Goal: Task Accomplishment & Management: Use online tool/utility

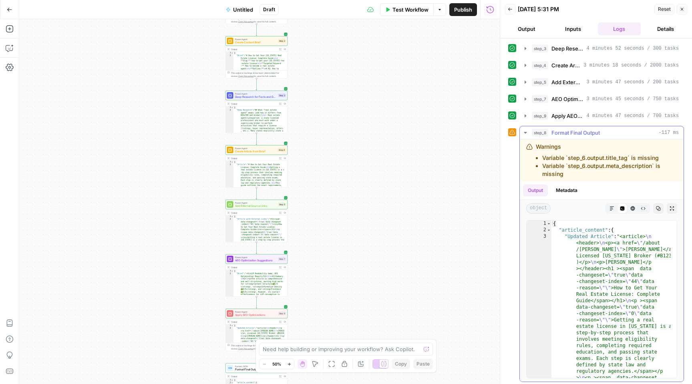
scroll to position [36, 0]
click at [573, 128] on span "Format Final Output" at bounding box center [575, 131] width 48 height 8
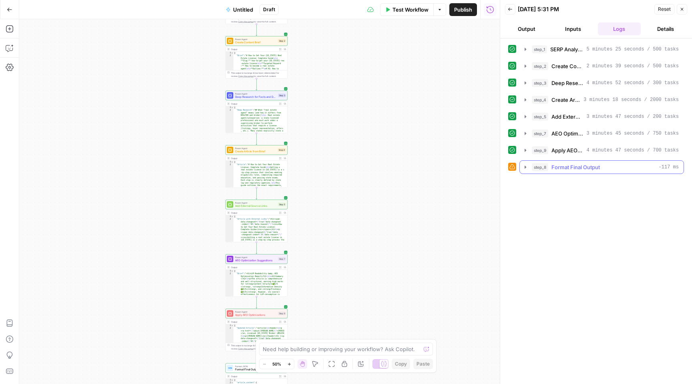
click at [567, 165] on span "Format Final Output" at bounding box center [575, 167] width 48 height 8
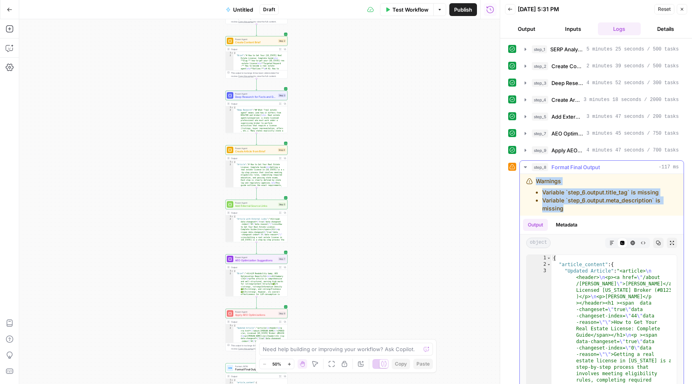
drag, startPoint x: 536, startPoint y: 181, endPoint x: 569, endPoint y: 212, distance: 45.1
click at [569, 212] on div "Warnings Variable `step_6.output.title_tag` is missing Variable `step_6.output.…" at bounding box center [606, 194] width 141 height 35
copy div "Warnings Variable `step_6.output.title_tag` is missing Variable `step_6.output.…"
click at [318, 346] on textarea at bounding box center [342, 349] width 158 height 8
paste textarea "Warnings Variable `step_6.output.title_tag` is missing Variable `step_6.output.…"
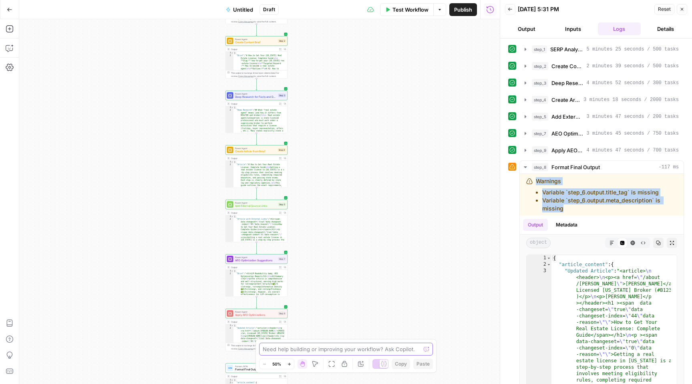
type textarea "Warnings Variable `step_6.output.title_tag` is missing Variable `step_6.output.…"
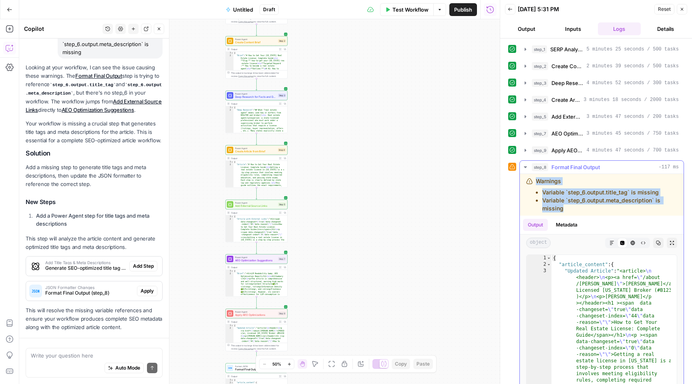
scroll to position [137, 0]
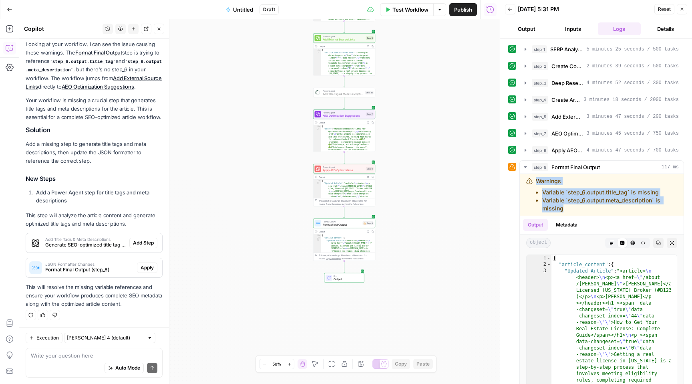
click at [145, 242] on span "Add Step" at bounding box center [143, 242] width 21 height 7
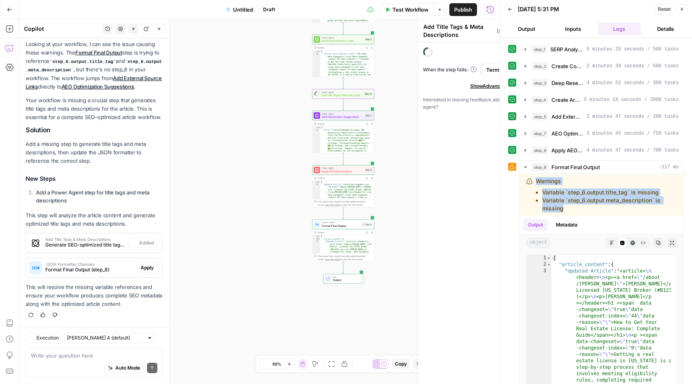
scroll to position [149, 0]
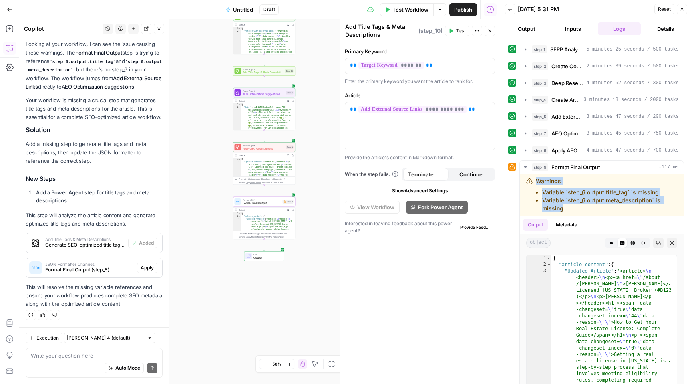
click at [147, 267] on span "Apply" at bounding box center [147, 267] width 13 height 7
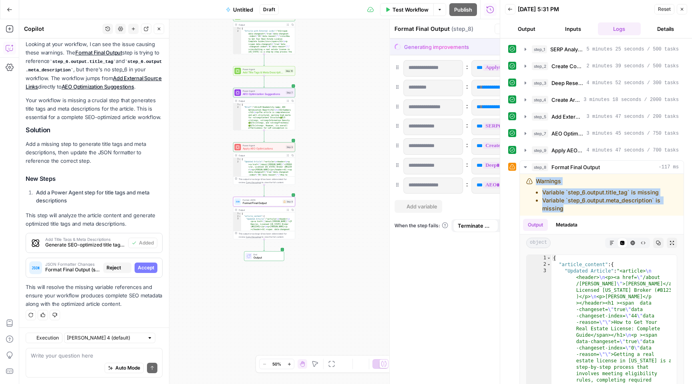
scroll to position [137, 0]
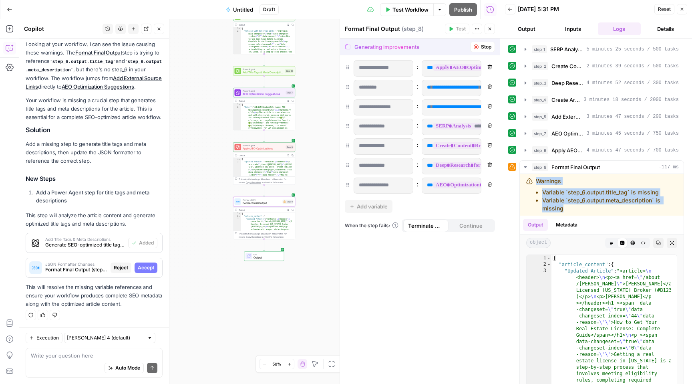
click at [147, 267] on span "Accept" at bounding box center [146, 267] width 16 height 7
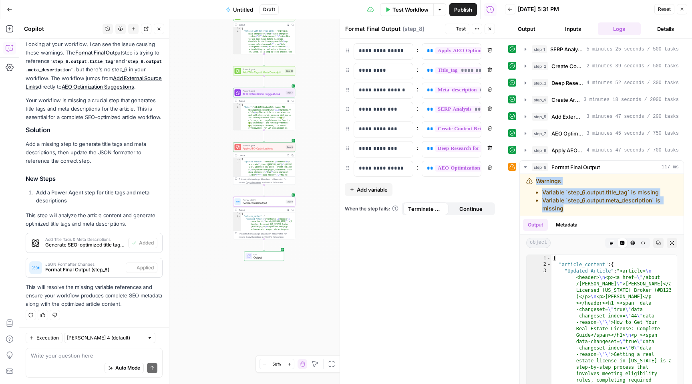
scroll to position [149, 0]
click at [456, 28] on span "Test" at bounding box center [461, 28] width 10 height 7
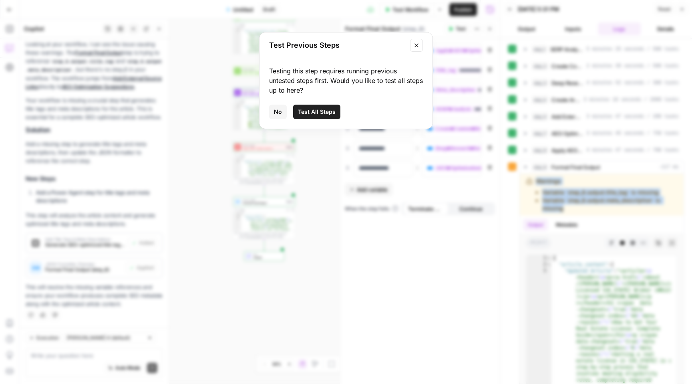
click at [314, 110] on span "Test All Steps" at bounding box center [317, 112] width 38 height 8
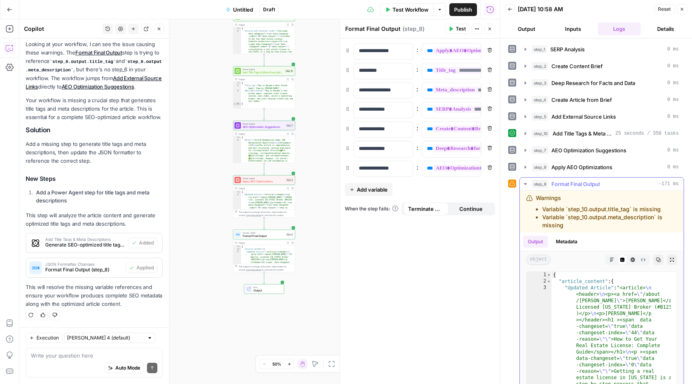
drag, startPoint x: 532, startPoint y: 183, endPoint x: 581, endPoint y: 230, distance: 68.0
click at [581, 230] on div "step_8 Format Final Output -171 ms Warnings Variable `step_10.output.title_tag`…" at bounding box center [601, 305] width 165 height 256
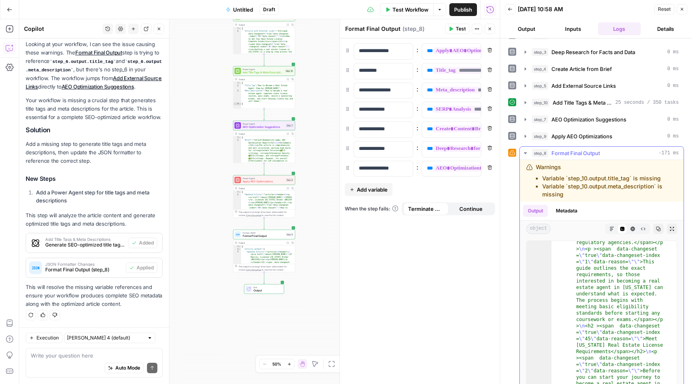
scroll to position [6, 0]
drag, startPoint x: 534, startPoint y: 152, endPoint x: 559, endPoint y: 169, distance: 30.0
click at [559, 169] on div "step_8 Format Final Output -171 ms Warnings Variable `step_10.output.title_tag`…" at bounding box center [601, 274] width 165 height 256
drag, startPoint x: 537, startPoint y: 165, endPoint x: 581, endPoint y: 199, distance: 55.7
click at [581, 199] on div "Warnings Variable `step_10.output.title_tag` is missing Variable `step_10.outpu…" at bounding box center [602, 181] width 164 height 42
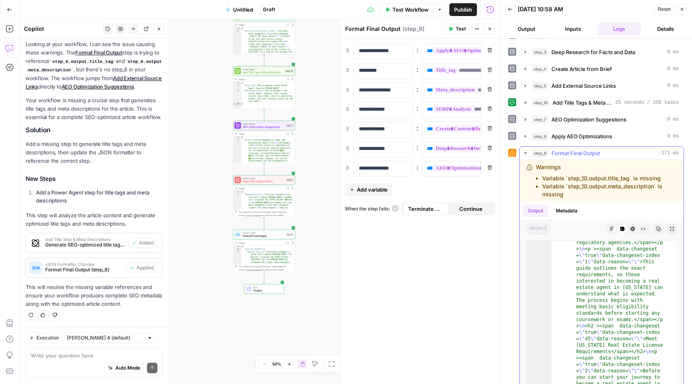
copy div "Warnings Variable `step_10.output.title_tag` is missing Variable `step_10.outpu…"
click at [70, 360] on div "Auto Mode Send" at bounding box center [94, 368] width 127 height 18
paste textarea "Warnings Variable `step_10.output.title_tag` is missing Variable `step_10.outpu…"
type textarea "step 8 Warnings Variable `step_10.output.title_tag` is missing Variable `step_1…"
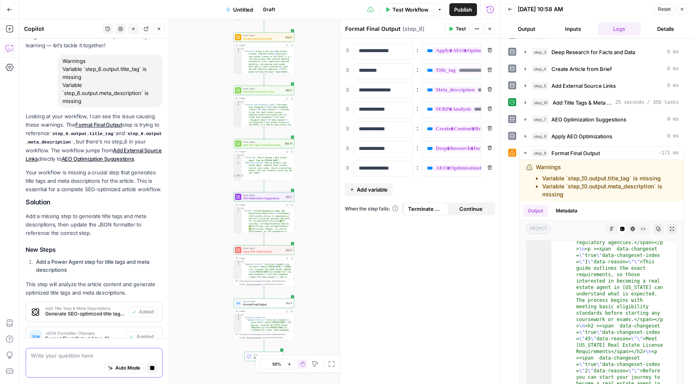
scroll to position [0, 0]
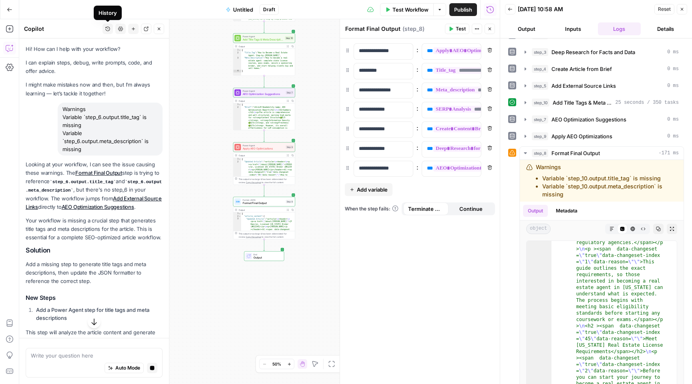
click at [105, 30] on icon "button" at bounding box center [107, 28] width 5 height 5
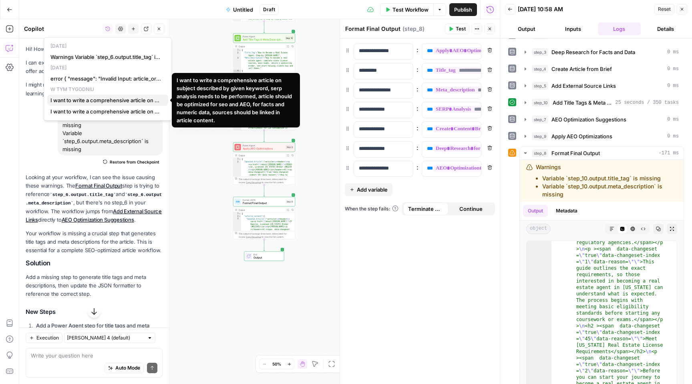
click at [109, 102] on span "I want to write a comprehensive article on subject described by given keyword, …" at bounding box center [105, 100] width 111 height 8
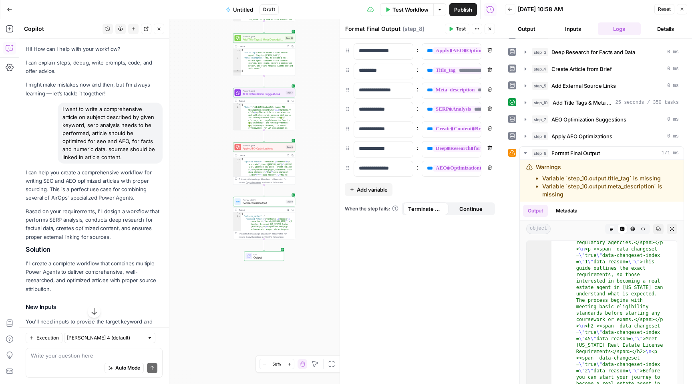
click at [42, 143] on div "I want to write a comprehensive article on subject described by given keyword, …" at bounding box center [94, 133] width 137 height 61
drag, startPoint x: 62, startPoint y: 106, endPoint x: 141, endPoint y: 155, distance: 92.8
click at [141, 155] on div "I want to write a comprehensive article on subject described by given keyword, …" at bounding box center [110, 133] width 105 height 61
copy div "I want to write a comprehensive article on subject described by given keyword, …"
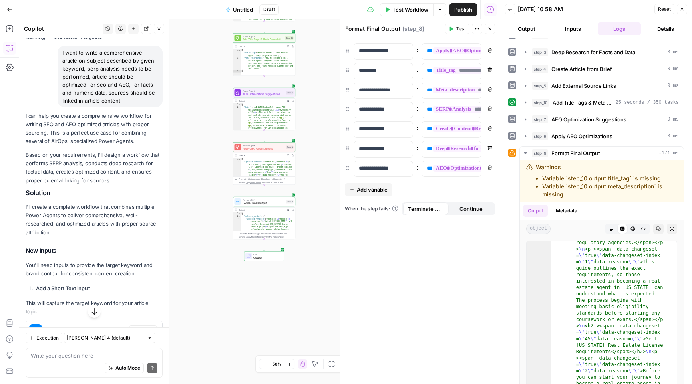
scroll to position [1341, 0]
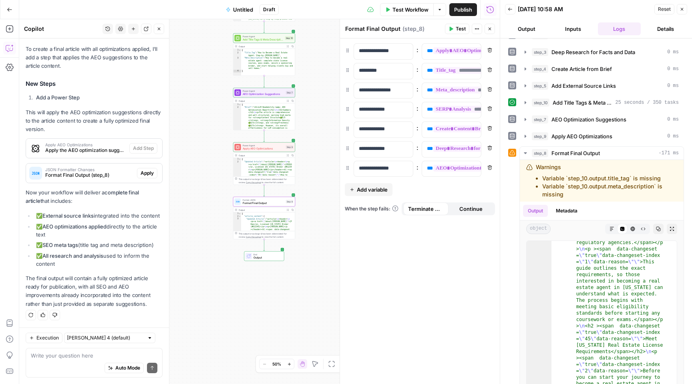
click at [142, 169] on span "Apply" at bounding box center [147, 172] width 13 height 7
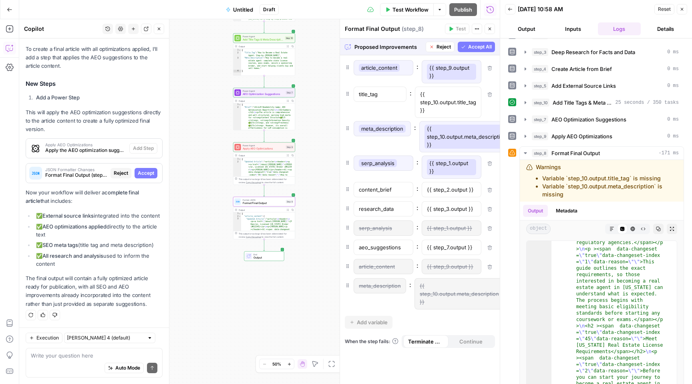
click at [142, 169] on span "Accept" at bounding box center [146, 172] width 16 height 7
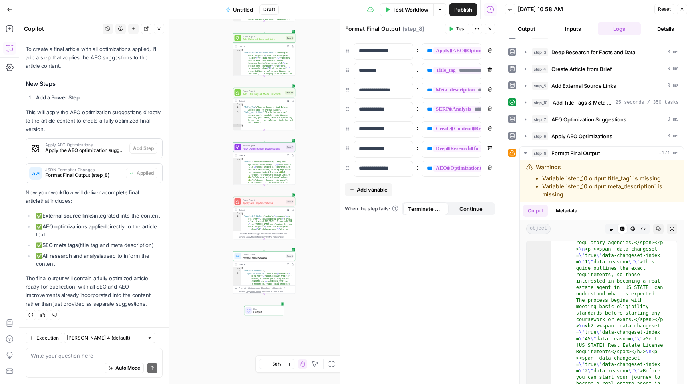
click at [454, 28] on button "Test" at bounding box center [457, 29] width 24 height 10
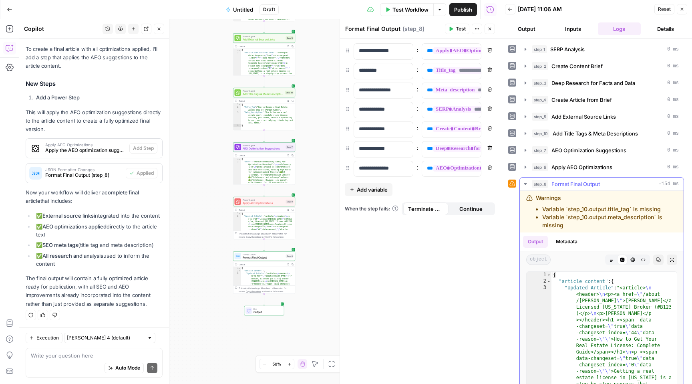
drag, startPoint x: 535, startPoint y: 196, endPoint x: 591, endPoint y: 231, distance: 65.1
click at [591, 231] on div "Warnings Variable `step_10.output.title_tag` is missing Variable `step_10.outpu…" at bounding box center [602, 212] width 164 height 42
copy div "Warnings Variable `step_10.output.title_tag` is missing Variable `step_10.outpu…"
click at [105, 28] on icon "button" at bounding box center [107, 28] width 5 height 5
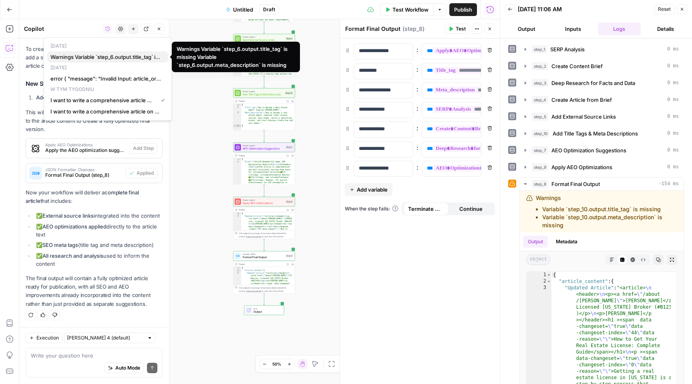
click at [82, 57] on span "Warnings Variable `step_6.output.title_tag` is missing Variable `step_6.output.…" at bounding box center [105, 57] width 111 height 8
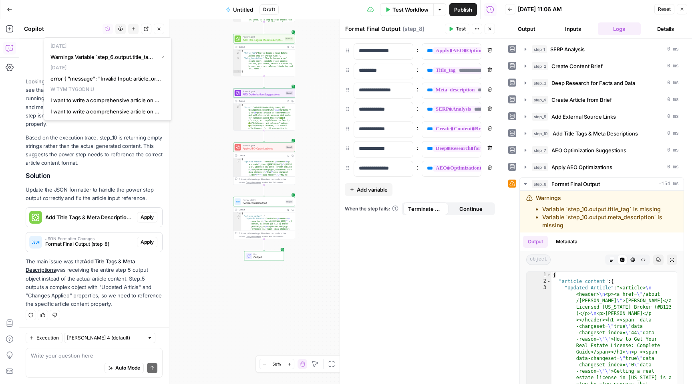
scroll to position [430, 0]
click at [159, 29] on icon "button" at bounding box center [159, 28] width 5 height 5
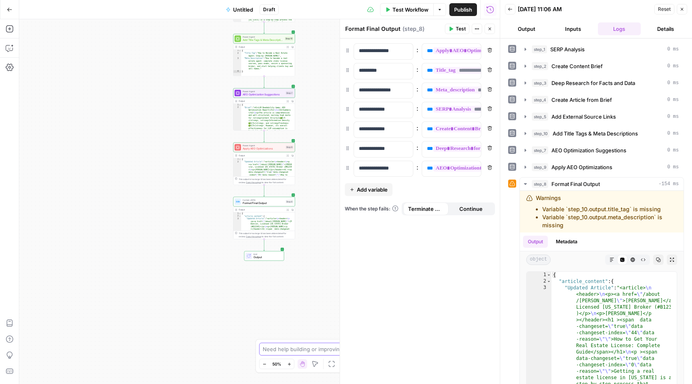
click at [303, 352] on textarea at bounding box center [342, 349] width 158 height 8
click at [7, 49] on icon "button" at bounding box center [10, 48] width 8 height 8
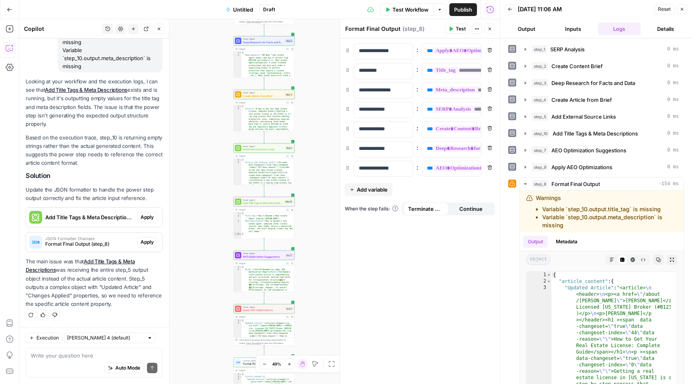
click at [142, 215] on span "Apply" at bounding box center [147, 216] width 13 height 7
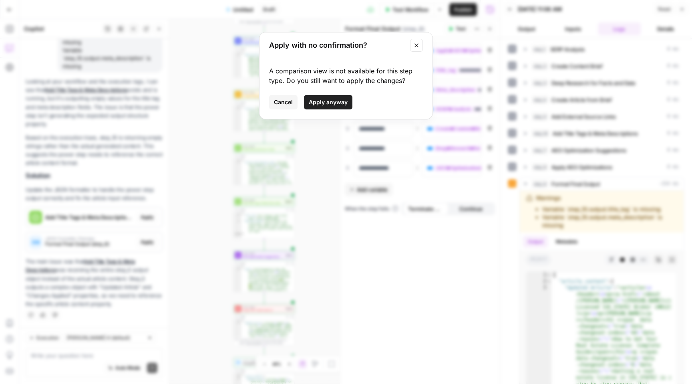
click at [316, 100] on span "Apply anyway" at bounding box center [328, 102] width 39 height 8
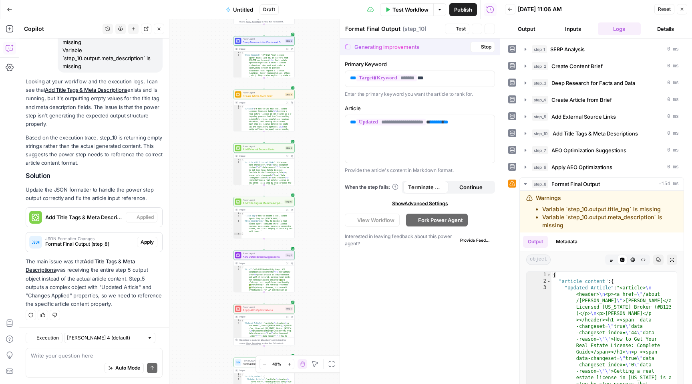
type textarea "Add Title Tags & Meta Descriptions"
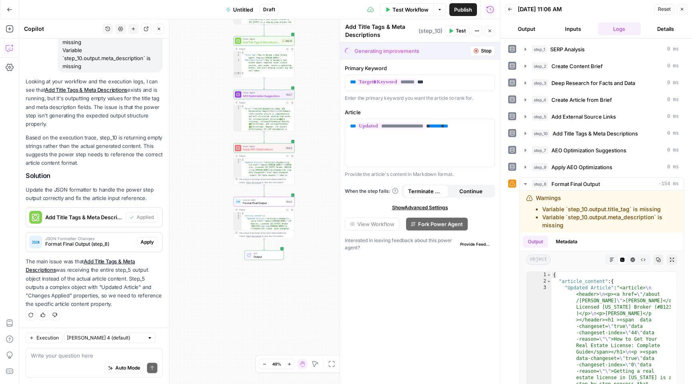
click at [143, 243] on span "Apply" at bounding box center [147, 241] width 13 height 7
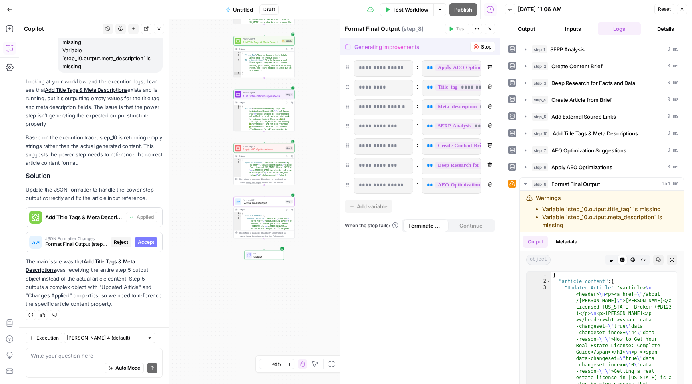
click at [143, 243] on span "Accept" at bounding box center [146, 241] width 16 height 7
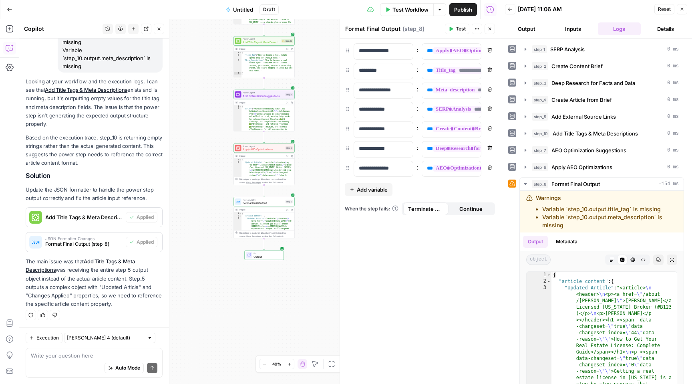
click at [454, 28] on button "Test" at bounding box center [457, 29] width 24 height 10
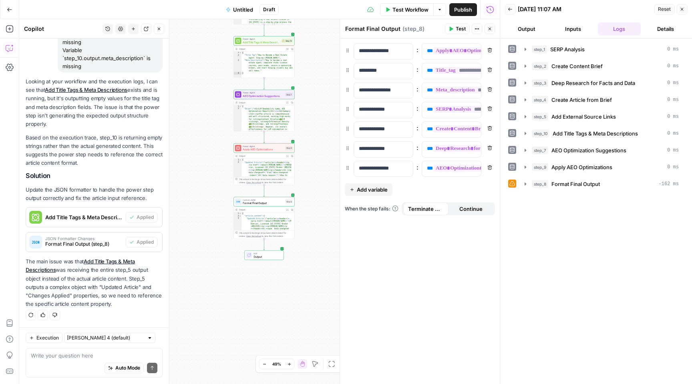
click at [460, 29] on span "Test" at bounding box center [461, 28] width 10 height 7
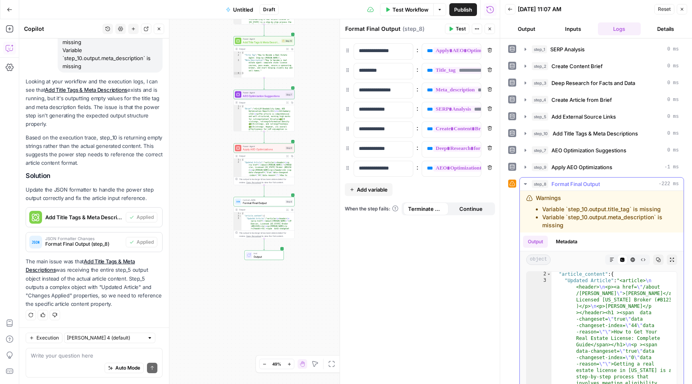
scroll to position [0, 0]
click at [682, 7] on icon "button" at bounding box center [682, 9] width 5 height 5
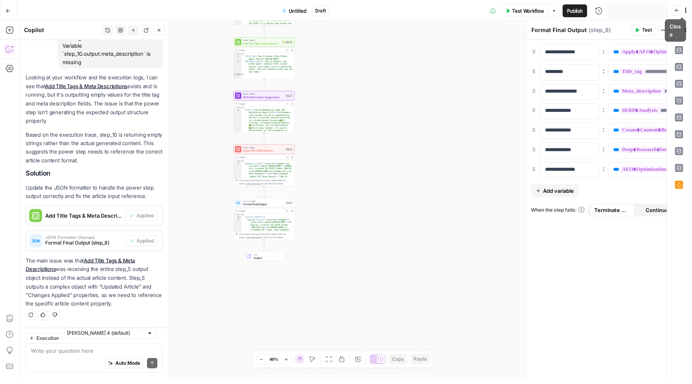
scroll to position [430, 0]
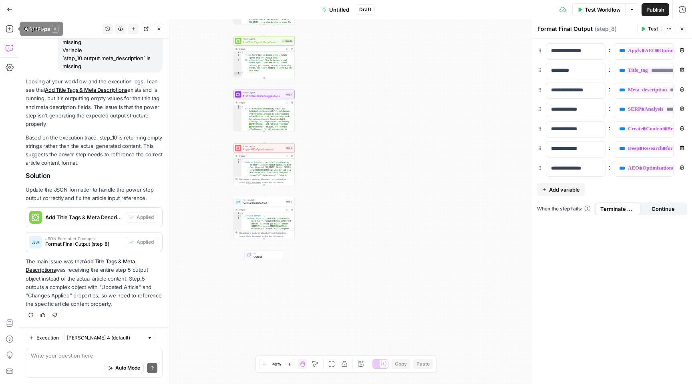
click at [7, 5] on button "Go Back" at bounding box center [9, 9] width 14 height 14
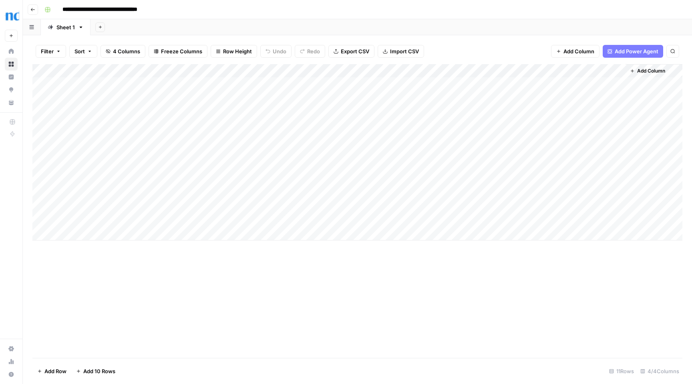
click at [315, 220] on div "Add Column" at bounding box center [357, 152] width 650 height 176
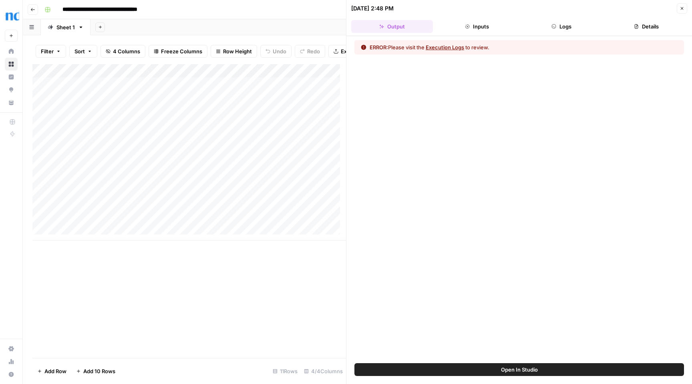
click at [568, 24] on button "Logs" at bounding box center [562, 26] width 82 height 13
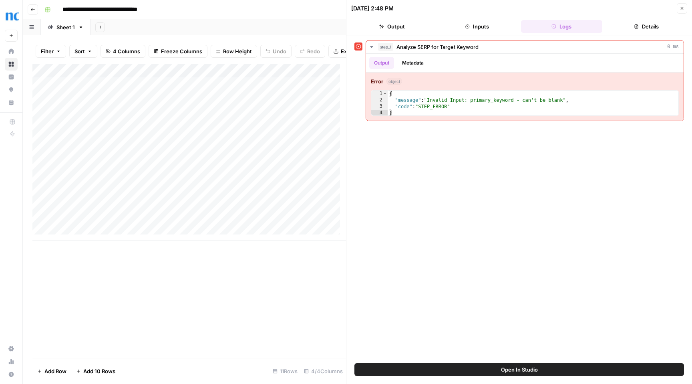
click at [512, 372] on span "Open In Studio" at bounding box center [519, 369] width 37 height 8
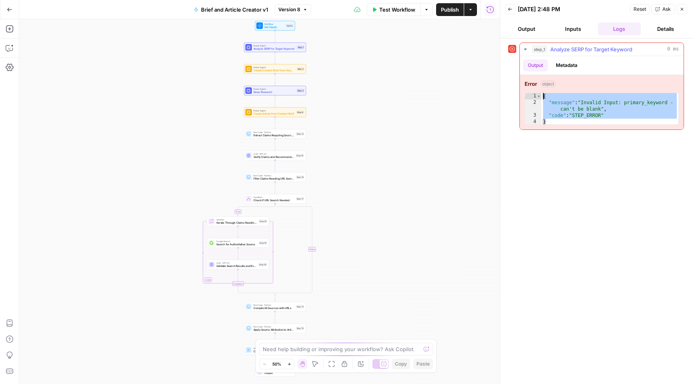
drag, startPoint x: 547, startPoint y: 120, endPoint x: 540, endPoint y: 90, distance: 31.4
click at [540, 90] on div "Error object * 1 2 3 4 { "message" : "Invalid Input: primary_keyword - can't be…" at bounding box center [602, 102] width 164 height 54
type textarea "**********"
click at [316, 348] on textarea at bounding box center [342, 349] width 158 height 8
paste textarea "{ "message": "Invalid Input: primary_keyword - can't be blank", "code": "STEP_E…"
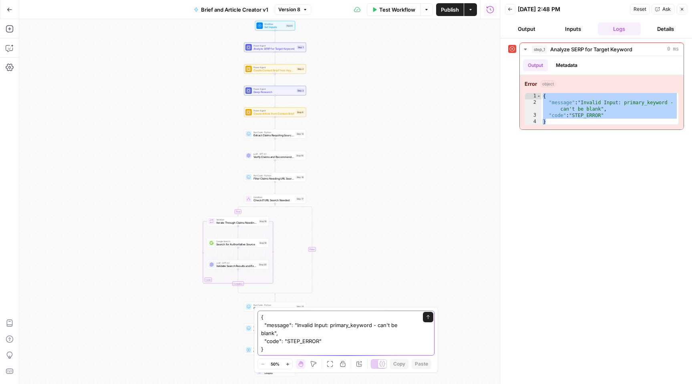
type textarea "{ "message": "Invalid Input: primary_keyword - can't be blank", "code": "STEP_E…"
click at [429, 321] on button "Send" at bounding box center [428, 317] width 10 height 10
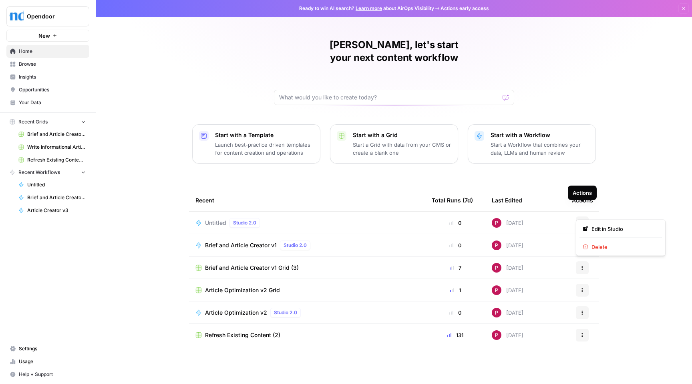
click at [581, 220] on icon "button" at bounding box center [582, 222] width 5 height 5
click at [602, 241] on div "Edit in [GEOGRAPHIC_DATA]" at bounding box center [621, 237] width 90 height 36
click at [601, 244] on span "Delete" at bounding box center [624, 247] width 64 height 8
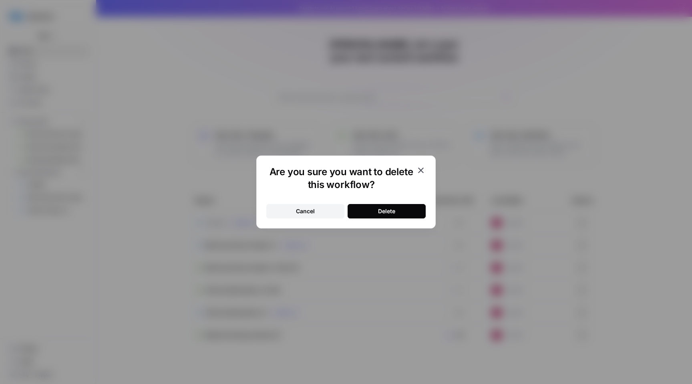
click at [390, 213] on div "Delete" at bounding box center [386, 211] width 17 height 8
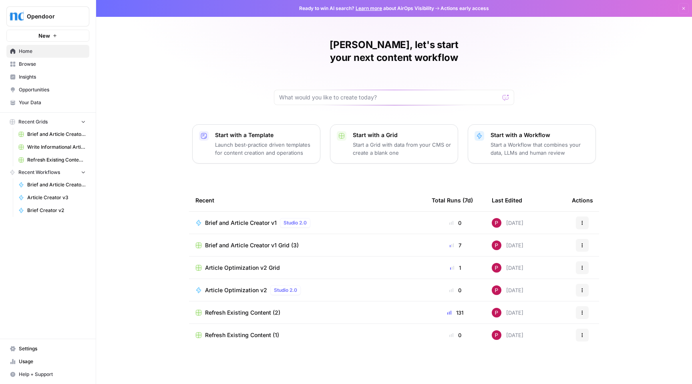
click at [260, 141] on p "Launch best-practice driven templates for content creation and operations" at bounding box center [264, 149] width 99 height 16
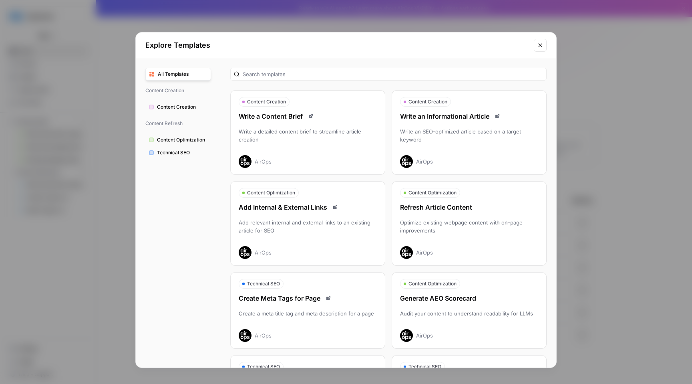
click at [539, 43] on icon "Close modal" at bounding box center [540, 45] width 6 height 6
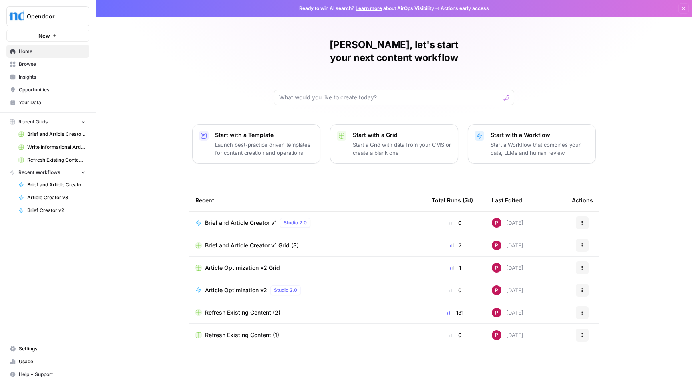
click at [528, 141] on p "Start a Workflow that combines your data, LLMs and human review" at bounding box center [540, 149] width 99 height 16
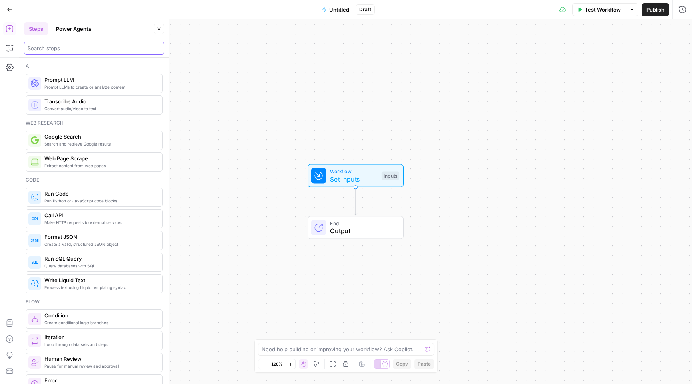
click at [80, 50] on input "search" at bounding box center [94, 48] width 133 height 8
click at [327, 352] on textarea at bounding box center [342, 349] width 160 height 8
paste textarea "Warnings Variable `step_10.output.title_tag` is missing Variable `step_10.outpu…"
drag, startPoint x: 400, startPoint y: 351, endPoint x: 248, endPoint y: 329, distance: 153.8
click at [248, 329] on body "Opendoor New Home Browse Insights Opportunities Your Data Recent Grids Brief an…" at bounding box center [346, 192] width 692 height 384
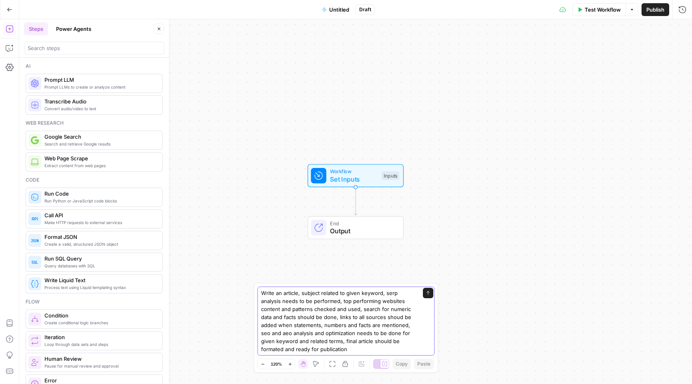
click at [279, 323] on textarea "Write an article, subject related to given keyword, serp analysis needs to be p…" at bounding box center [338, 321] width 154 height 64
type textarea "Write an article, subject related to given keyword, serp analysis needs to be p…"
click at [429, 293] on icon "submit" at bounding box center [428, 292] width 5 height 5
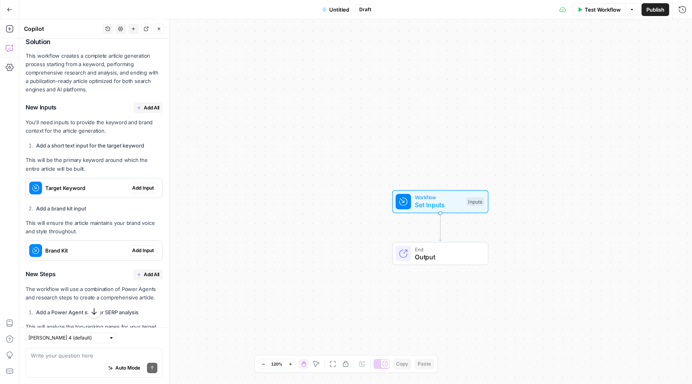
scroll to position [186, 0]
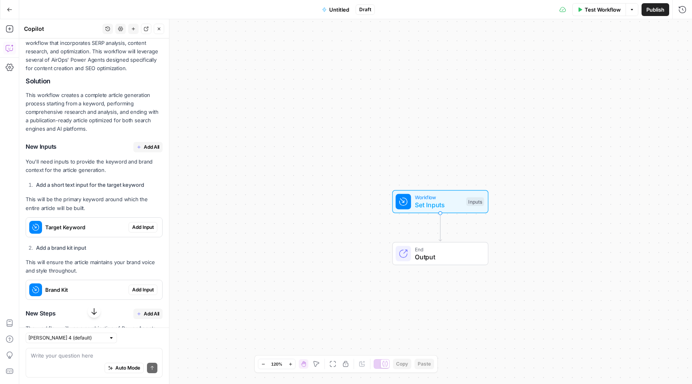
click at [145, 151] on span "Add All" at bounding box center [152, 146] width 16 height 7
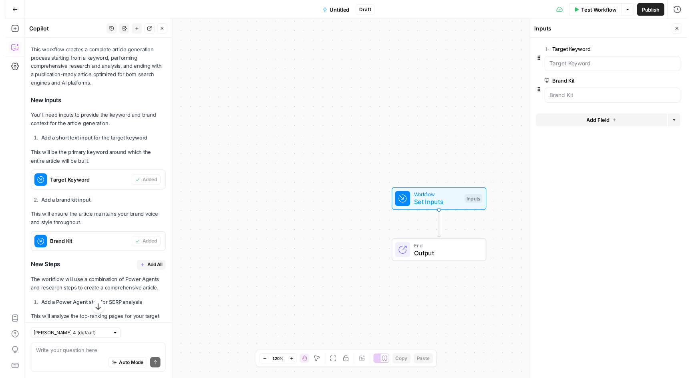
scroll to position [334, 0]
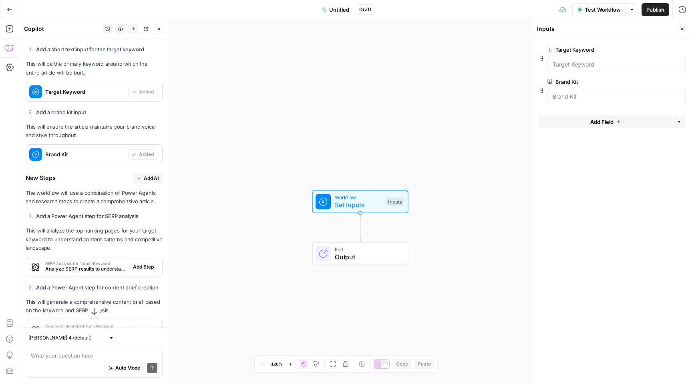
click at [144, 182] on span "Add All" at bounding box center [152, 178] width 16 height 7
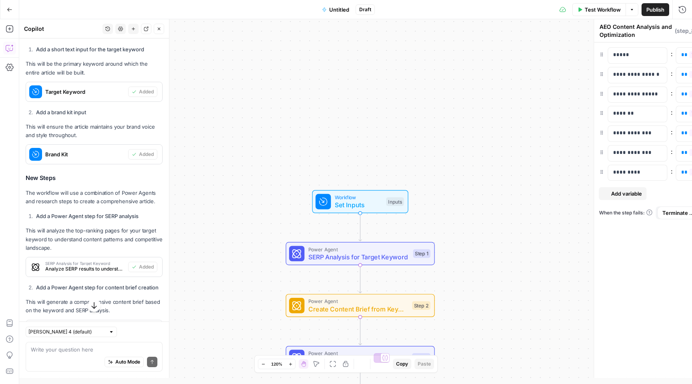
type textarea "Format Final Publication Package"
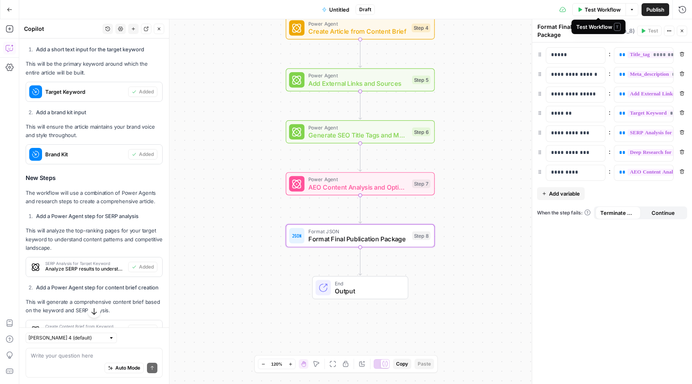
click at [604, 9] on span "Test Workflow" at bounding box center [603, 10] width 36 height 8
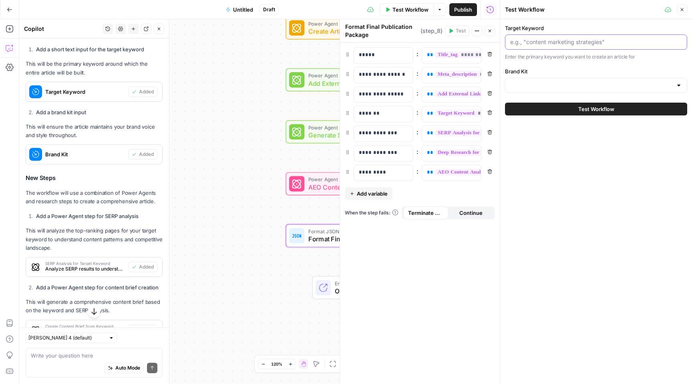
click at [569, 44] on input "Target Keyword" at bounding box center [596, 42] width 172 height 8
paste input "How to become a real estate agent"
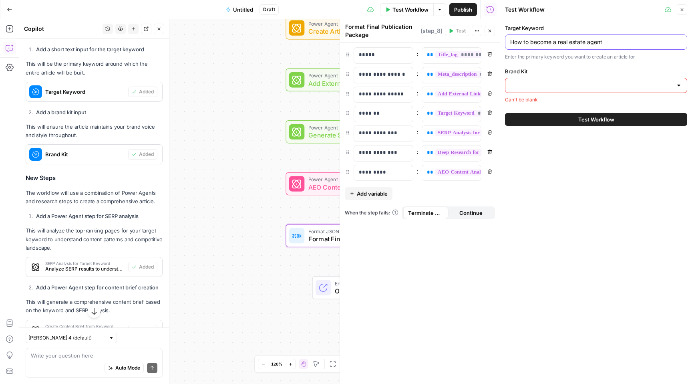
type input "How to become a real estate agent"
click at [586, 86] on input "Brand Kit" at bounding box center [591, 85] width 162 height 8
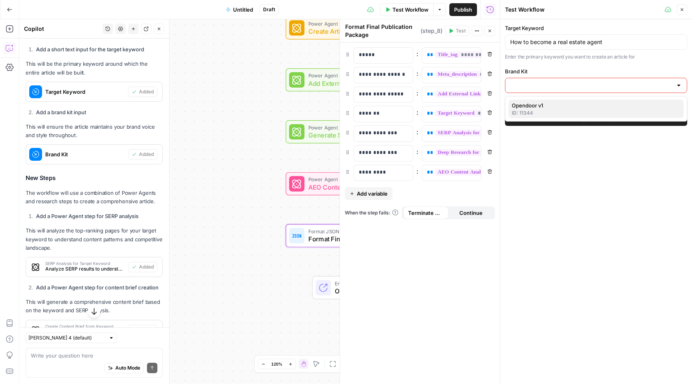
click at [553, 107] on span "Opendoor v1" at bounding box center [594, 105] width 165 height 8
type input "Opendoor v1"
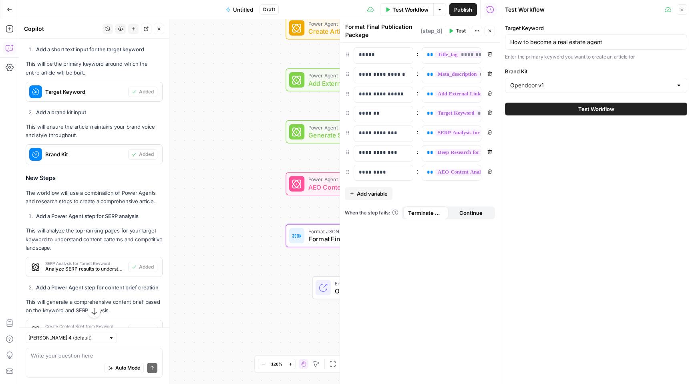
click at [602, 111] on span "Test Workflow" at bounding box center [596, 109] width 36 height 8
